Goal: Use online tool/utility: Utilize a website feature to perform a specific function

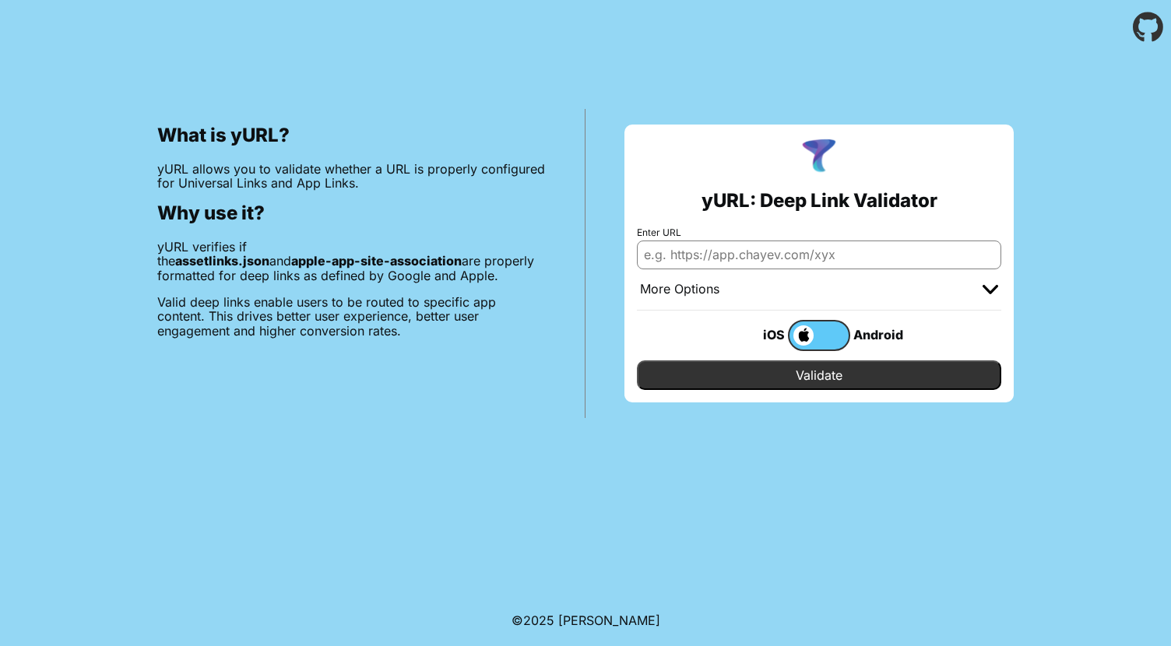
click at [785, 257] on input "Enter URL" at bounding box center [819, 255] width 364 height 28
paste input "[URL][DOMAIN_NAME]"
type input "[URL][DOMAIN_NAME]"
click at [841, 380] on input "Validate" at bounding box center [819, 375] width 364 height 30
click at [844, 334] on label at bounding box center [819, 335] width 62 height 31
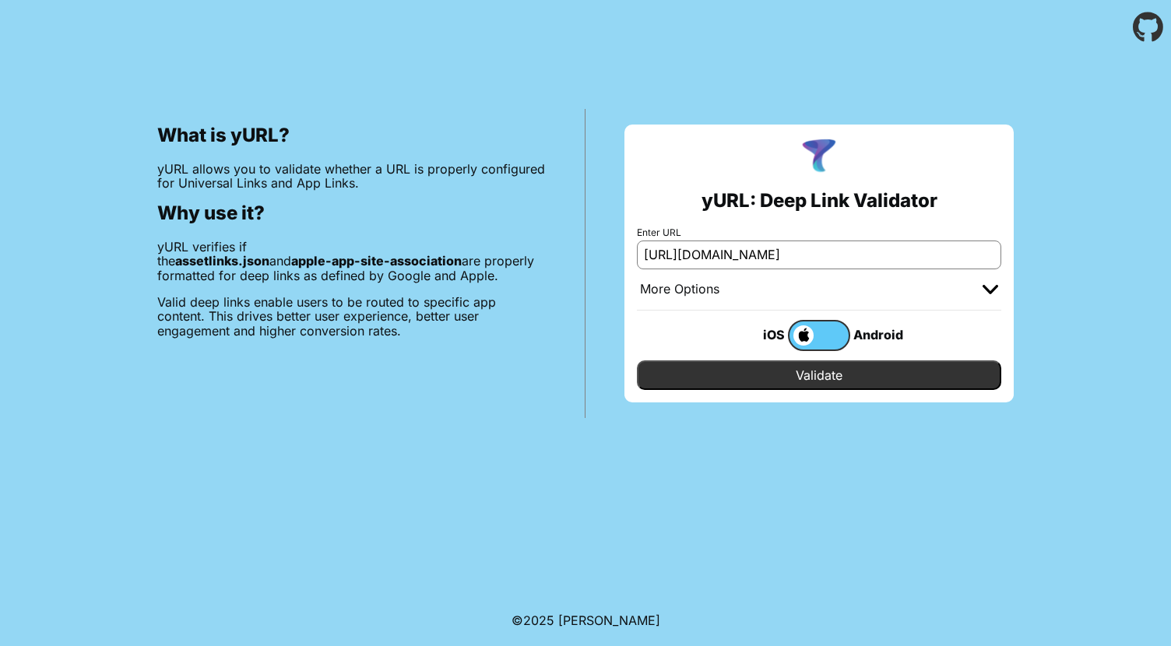
click at [0, 0] on input "checkbox" at bounding box center [0, 0] width 0 height 0
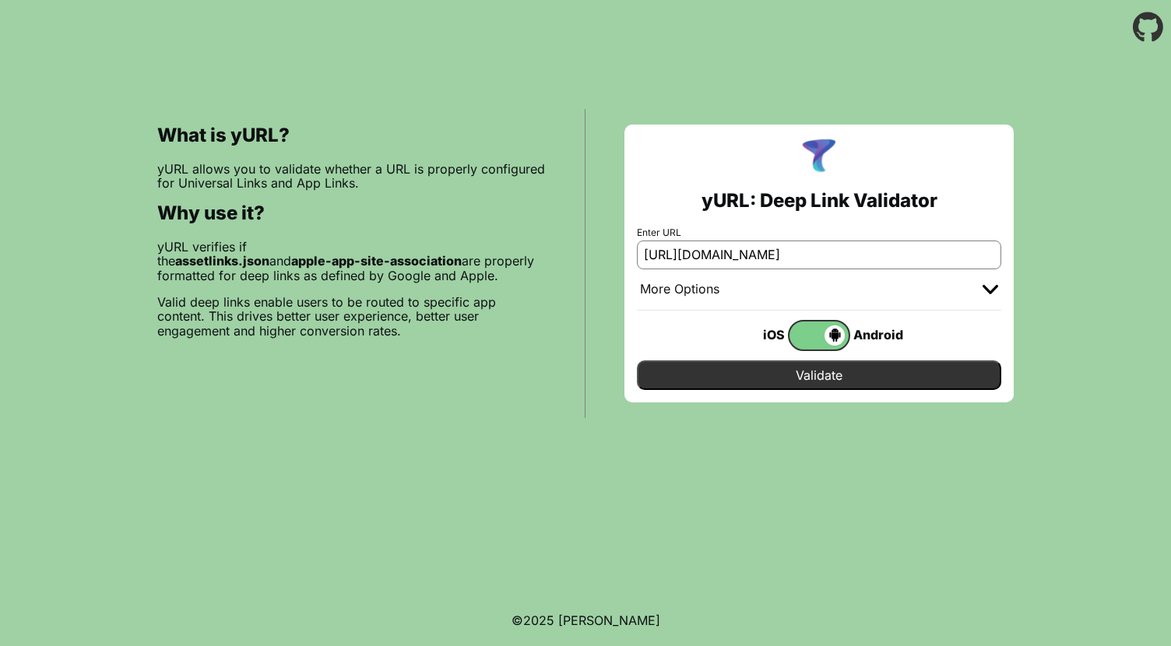
click at [863, 374] on input "Validate" at bounding box center [819, 375] width 364 height 30
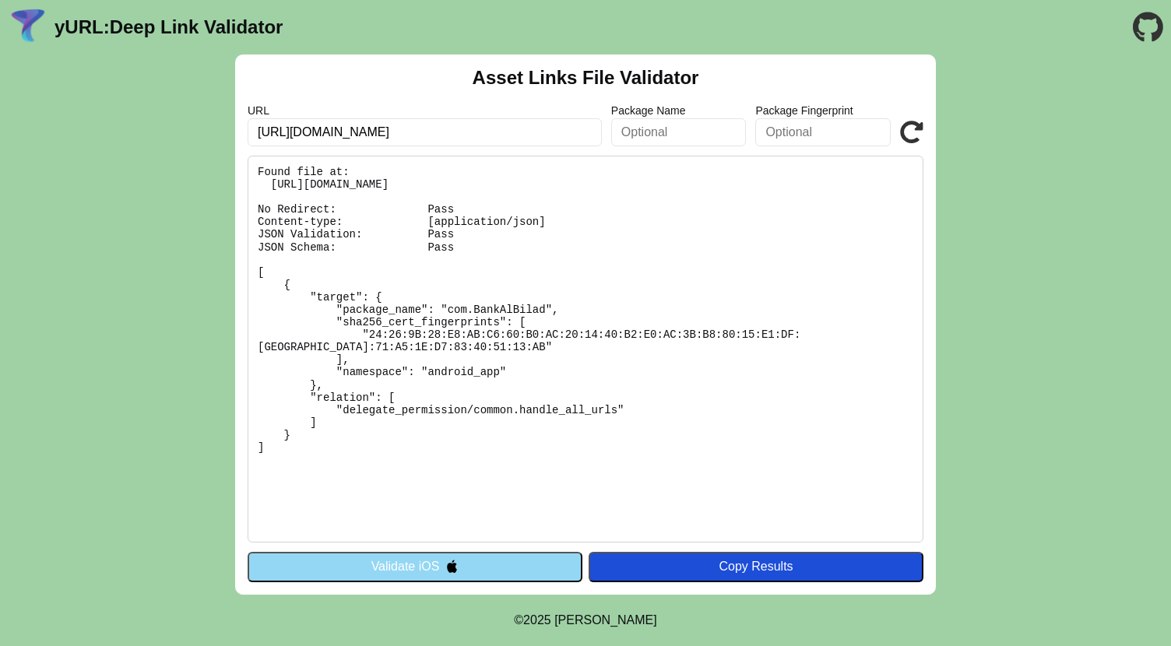
click at [486, 129] on input "https://api-sandbox.bankalbilad.com" at bounding box center [425, 132] width 354 height 28
paste input "[URL][DOMAIN_NAME]"
type input "[URL][DOMAIN_NAME]"
click at [909, 128] on icon at bounding box center [911, 132] width 23 height 23
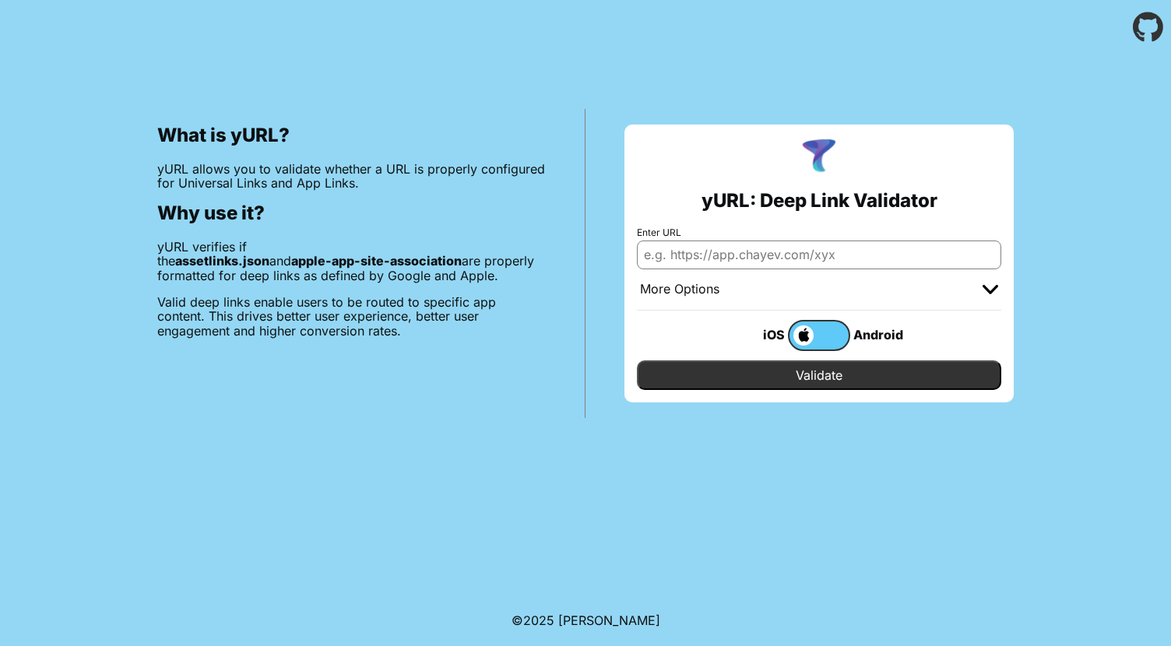
click at [764, 248] on input "Enter URL" at bounding box center [819, 255] width 364 height 28
paste input "[URL][DOMAIN_NAME]"
type input "[URL][DOMAIN_NAME]"
click at [812, 374] on input "Validate" at bounding box center [819, 375] width 364 height 30
click at [825, 339] on label at bounding box center [819, 335] width 62 height 31
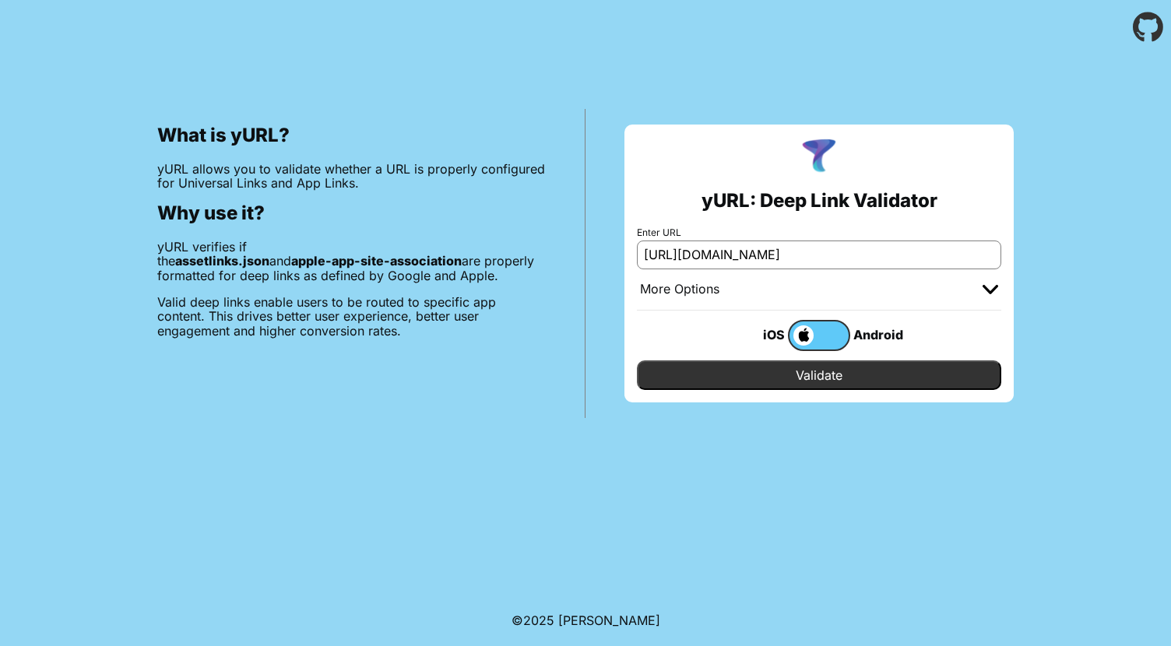
click at [0, 0] on input "checkbox" at bounding box center [0, 0] width 0 height 0
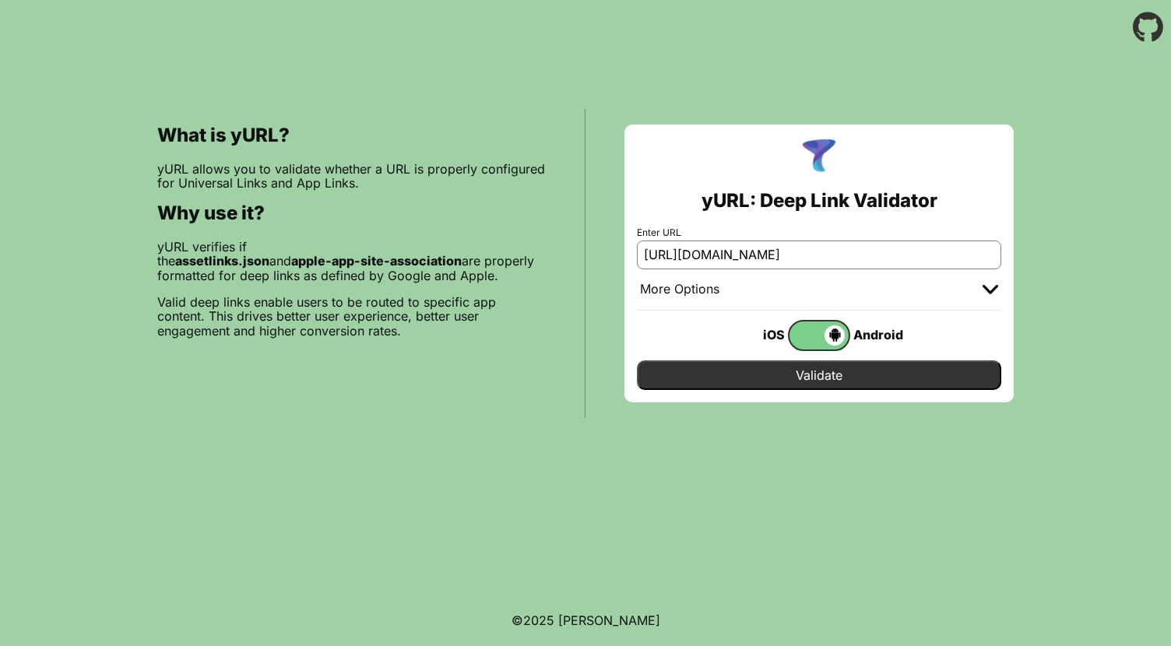
click at [841, 385] on input "Validate" at bounding box center [819, 375] width 364 height 30
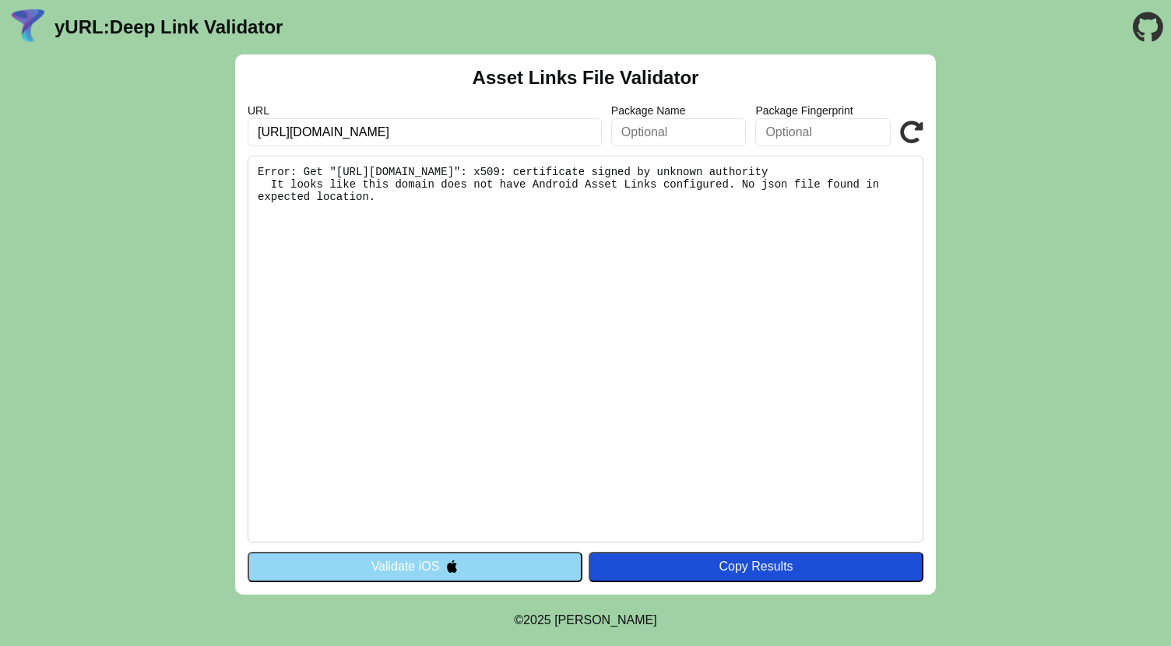
click at [863, 399] on pre "Error: Get "[URL][DOMAIN_NAME]": x509: certificate signed by unknown authority …" at bounding box center [586, 349] width 676 height 387
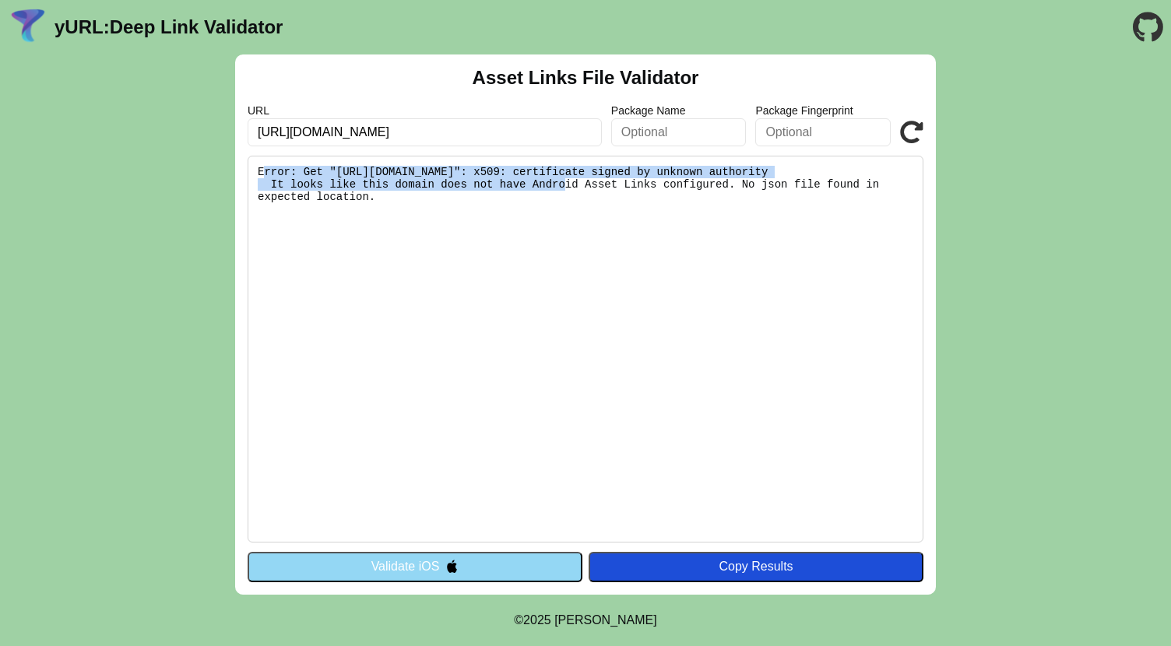
drag, startPoint x: 451, startPoint y: 181, endPoint x: 266, endPoint y: 168, distance: 184.9
click at [266, 168] on pre "Error: Get "https://rob-authtest.bankalbilad.com/.well-known/assetlinks.json": …" at bounding box center [586, 349] width 676 height 387
copy pre "Error: Get "https://rob-authtest.bankalbilad.com/.well-known/assetlinks.json": …"
